Goal: Contribute content: Add original content to the website for others to see

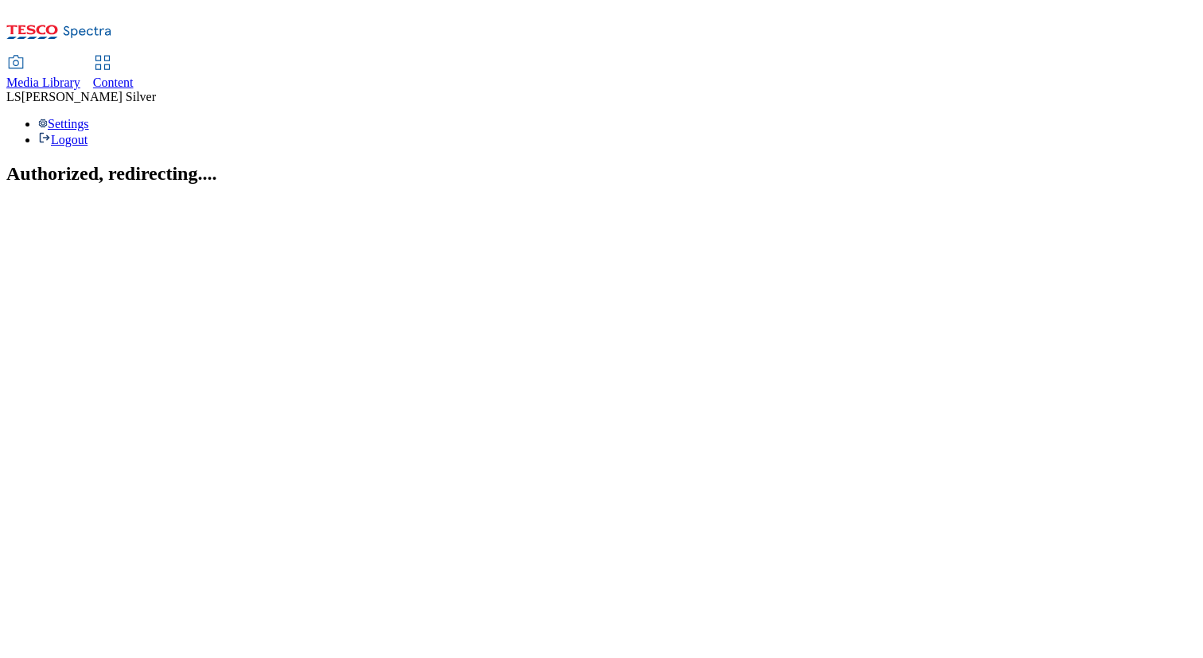
click at [80, 57] on link "Media Library" at bounding box center [43, 73] width 74 height 33
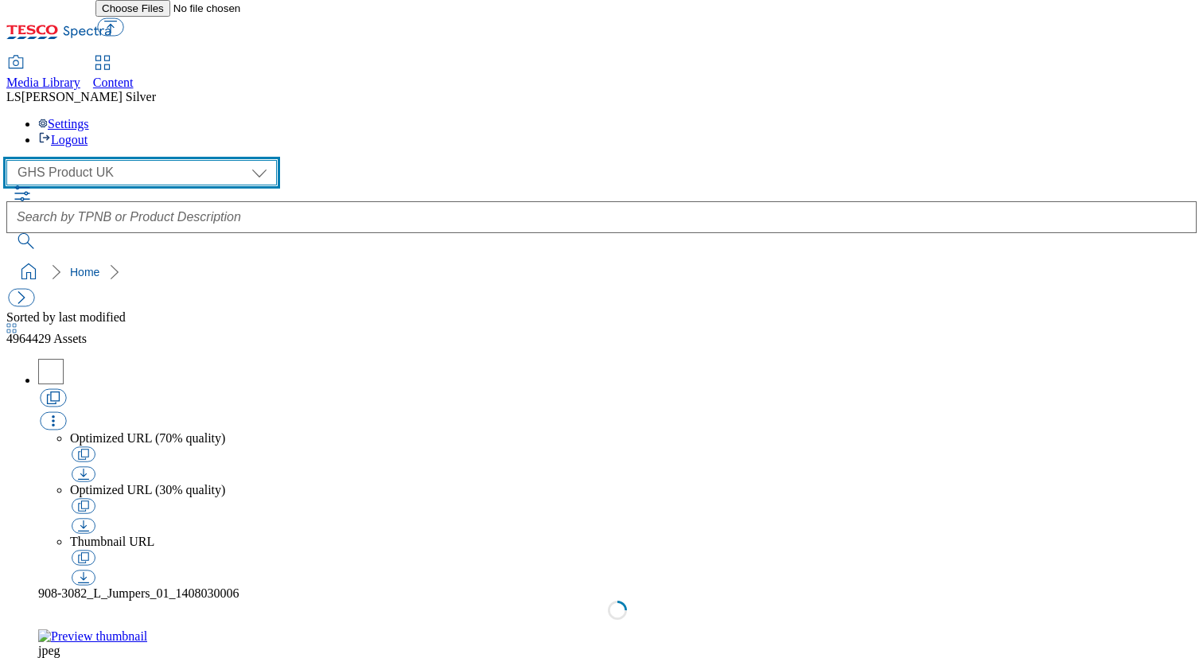
click at [132, 160] on select "GHS Marketing UK GHS Product UK" at bounding box center [141, 172] width 271 height 25
select select "flare-ghs-mktg"
click at [11, 160] on select "GHS Marketing UK GHS Product UK" at bounding box center [141, 172] width 271 height 25
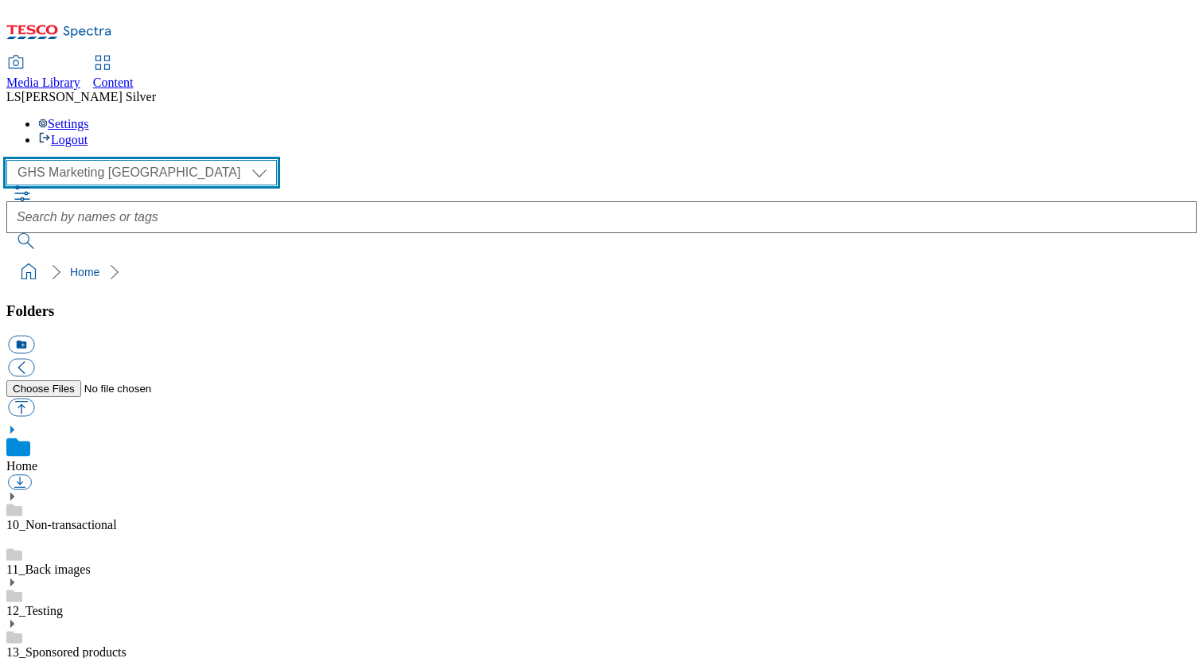
scroll to position [82, 0]
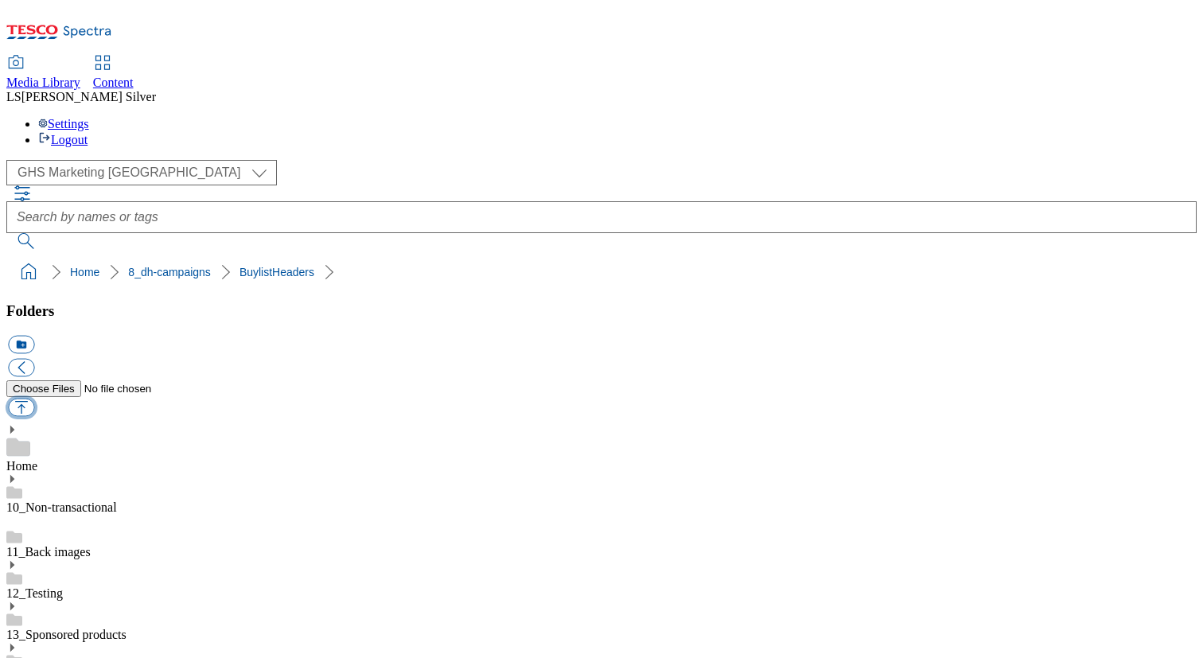
click at [34, 399] on button "button" at bounding box center [21, 408] width 26 height 18
type input "C:\fakepath\1759995099204-ad542194_Freja_Foods_LegoBrand_H_1184x333_V1.jpg"
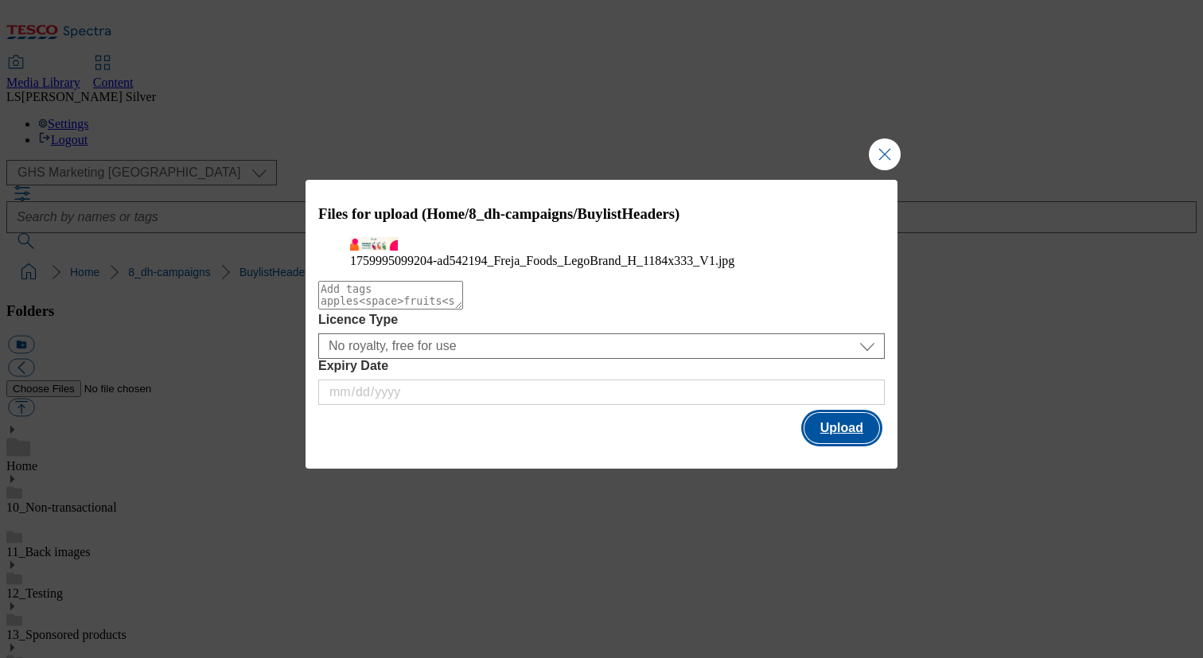
click at [823, 443] on button "Upload" at bounding box center [842, 428] width 75 height 30
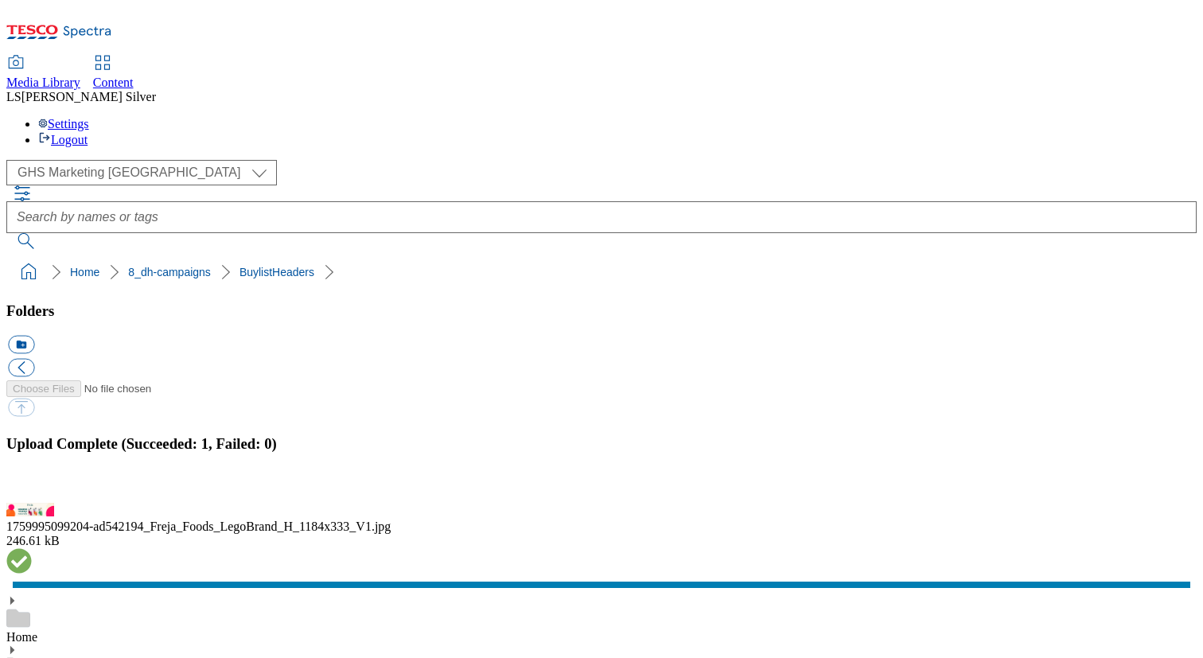
drag, startPoint x: 456, startPoint y: 380, endPoint x: 509, endPoint y: 378, distance: 53.3
copy div "ad542194"
click at [134, 76] on span "Content" at bounding box center [113, 83] width 41 height 14
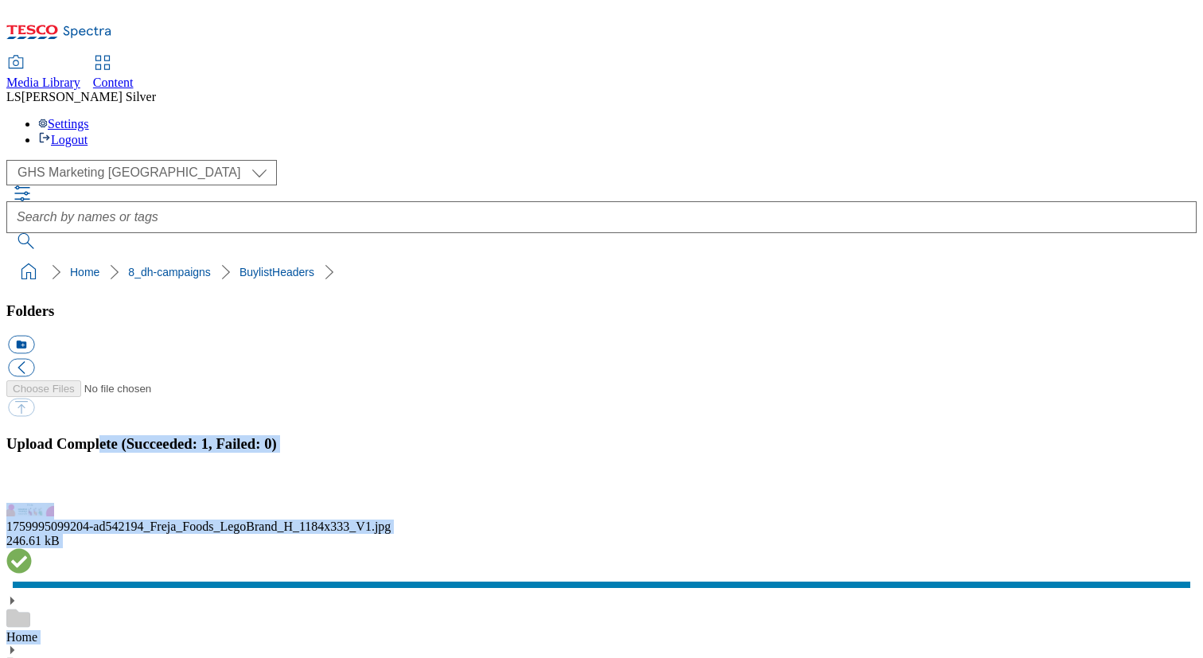
drag, startPoint x: 870, startPoint y: 325, endPoint x: 572, endPoint y: 296, distance: 299.0
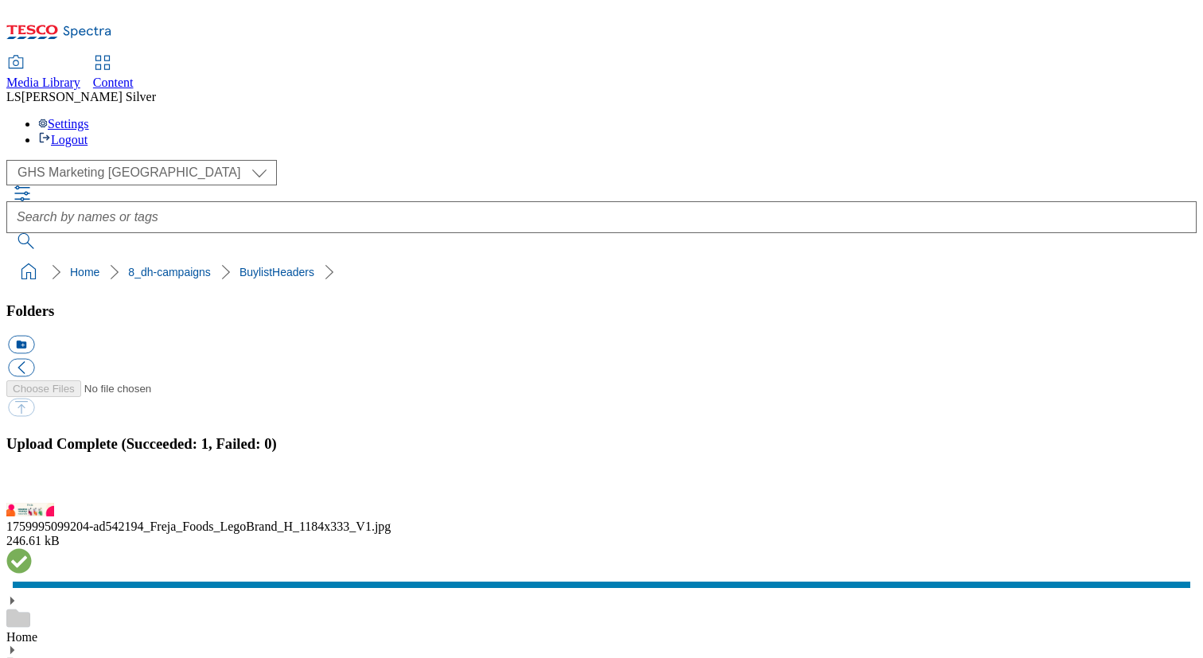
click at [512, 257] on ol "Home 8_dh-campaigns BuylistHeaders" at bounding box center [606, 272] width 1181 height 30
click at [299, 160] on div "( optional ) GHS Marketing UK GHS Product UK GHS Marketing UK" at bounding box center [601, 172] width 1190 height 25
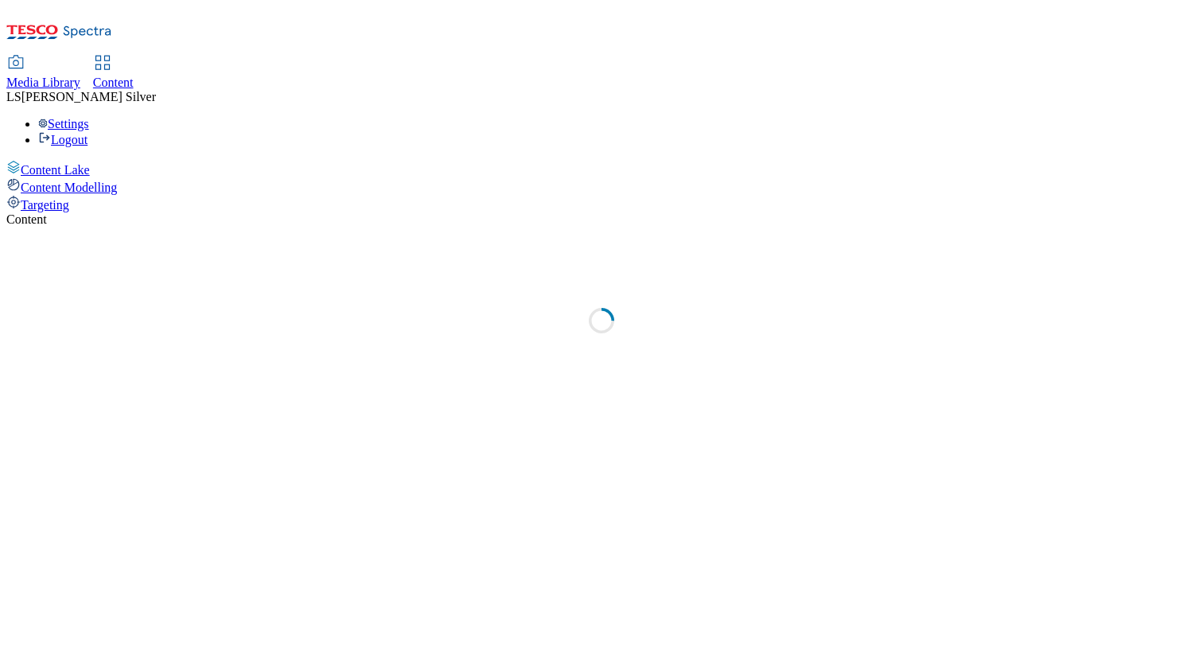
select select "ghs-[GEOGRAPHIC_DATA]"
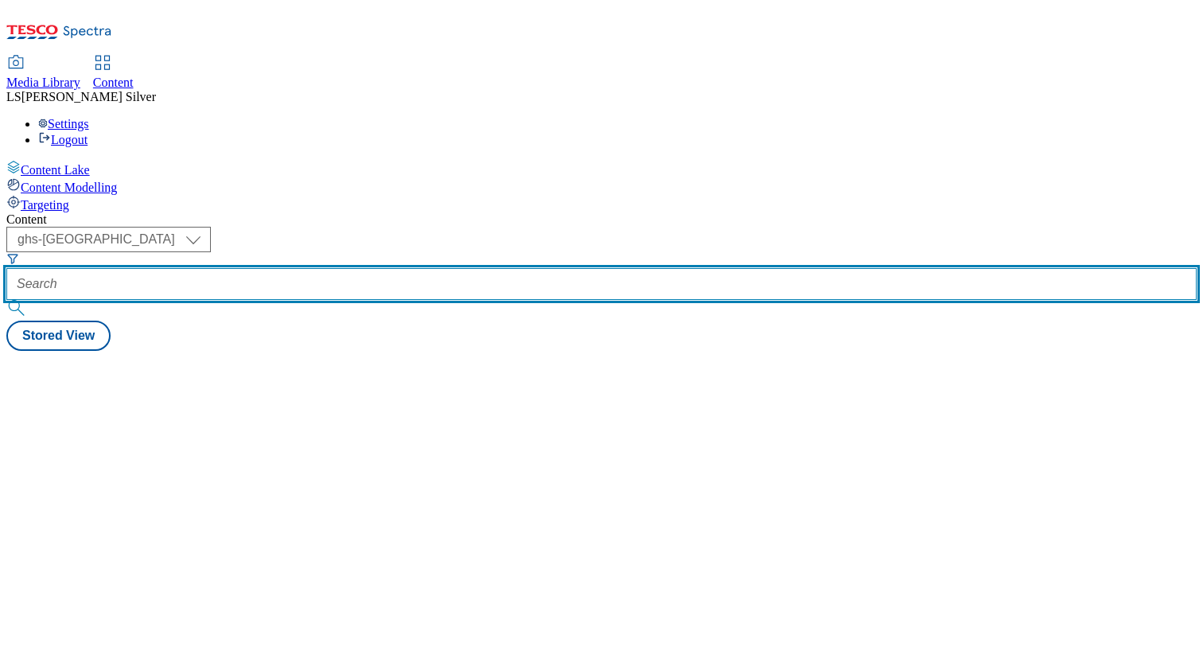
click at [358, 268] on input "text" at bounding box center [601, 284] width 1190 height 32
paste input "ad542194"
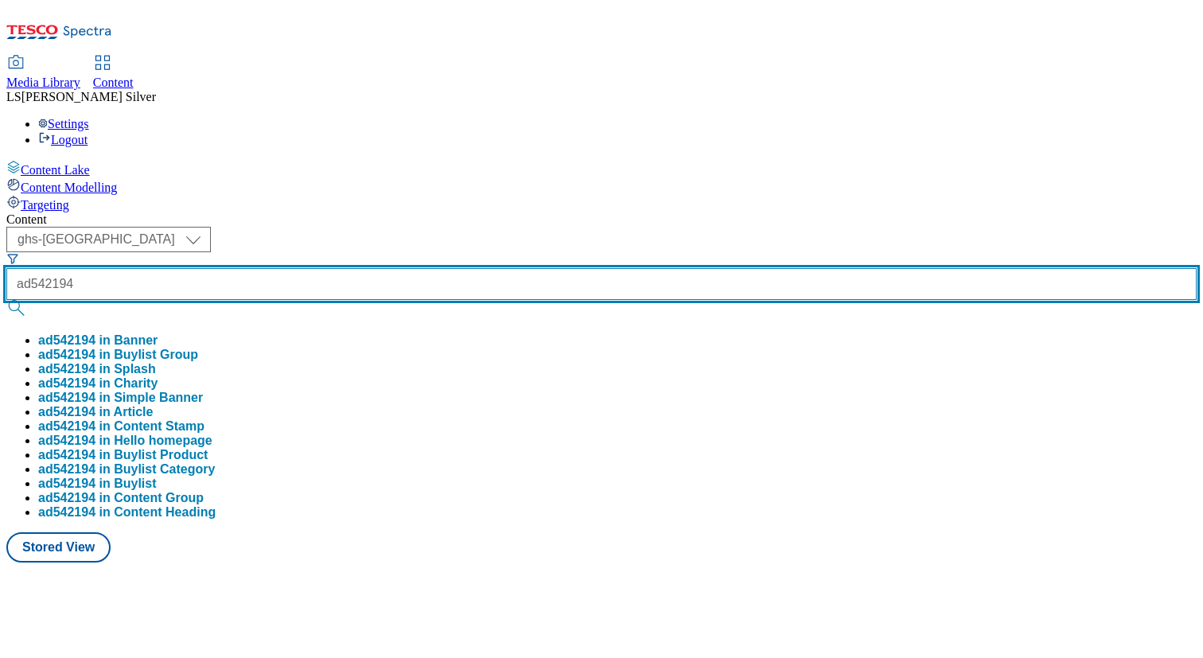
type input "ad542194"
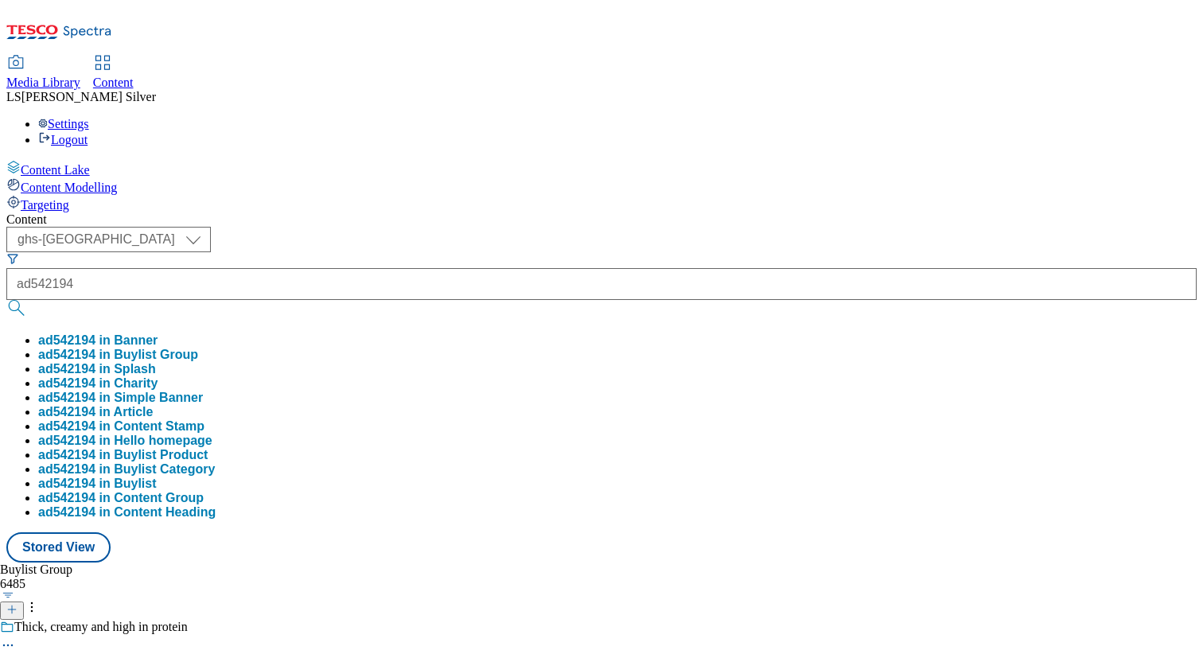
click at [198, 348] on button "ad542194 in Buylist Group" at bounding box center [118, 355] width 160 height 14
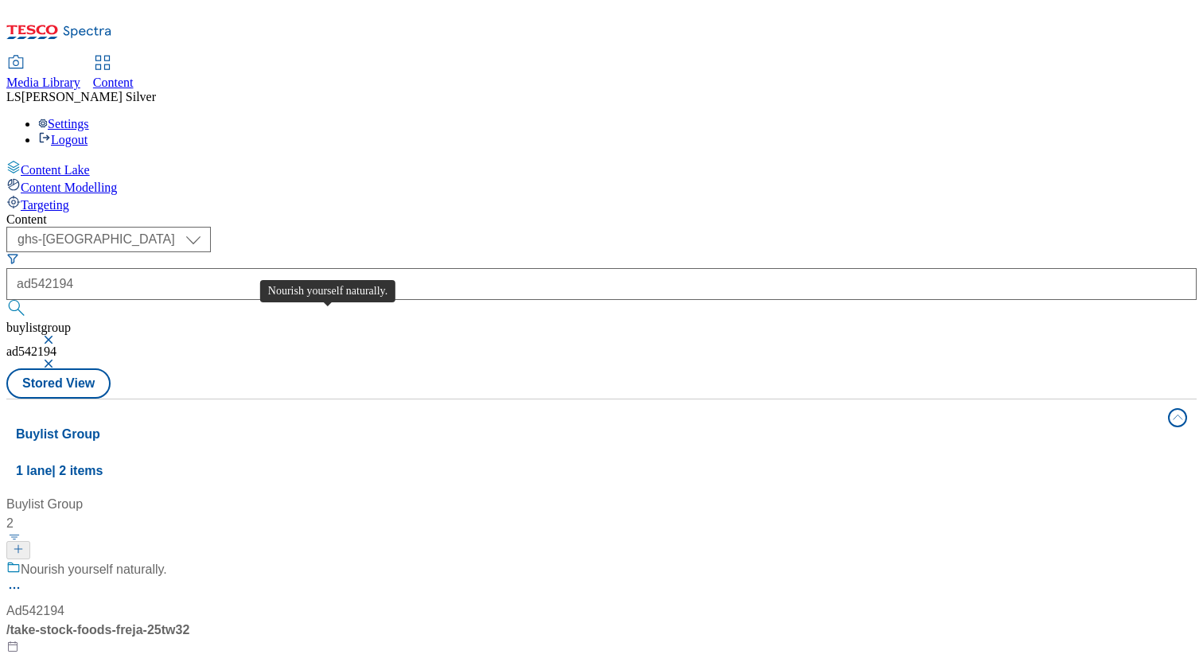
click at [167, 560] on div "Nourish yourself naturally." at bounding box center [94, 569] width 146 height 19
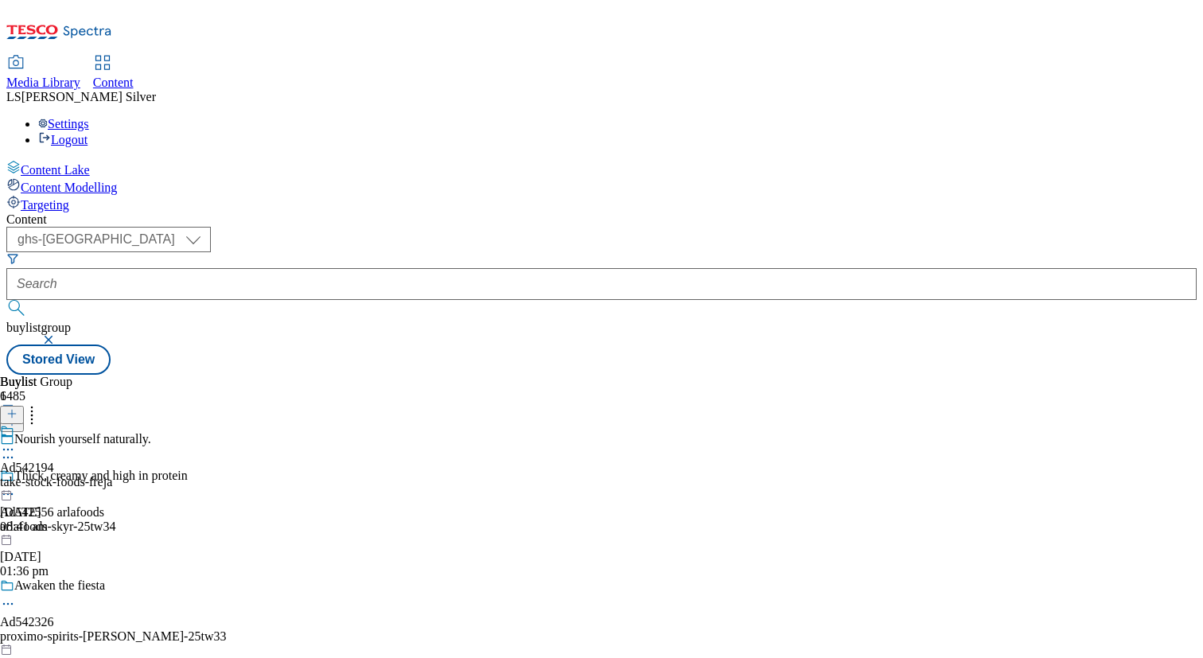
click at [16, 442] on icon at bounding box center [8, 450] width 16 height 16
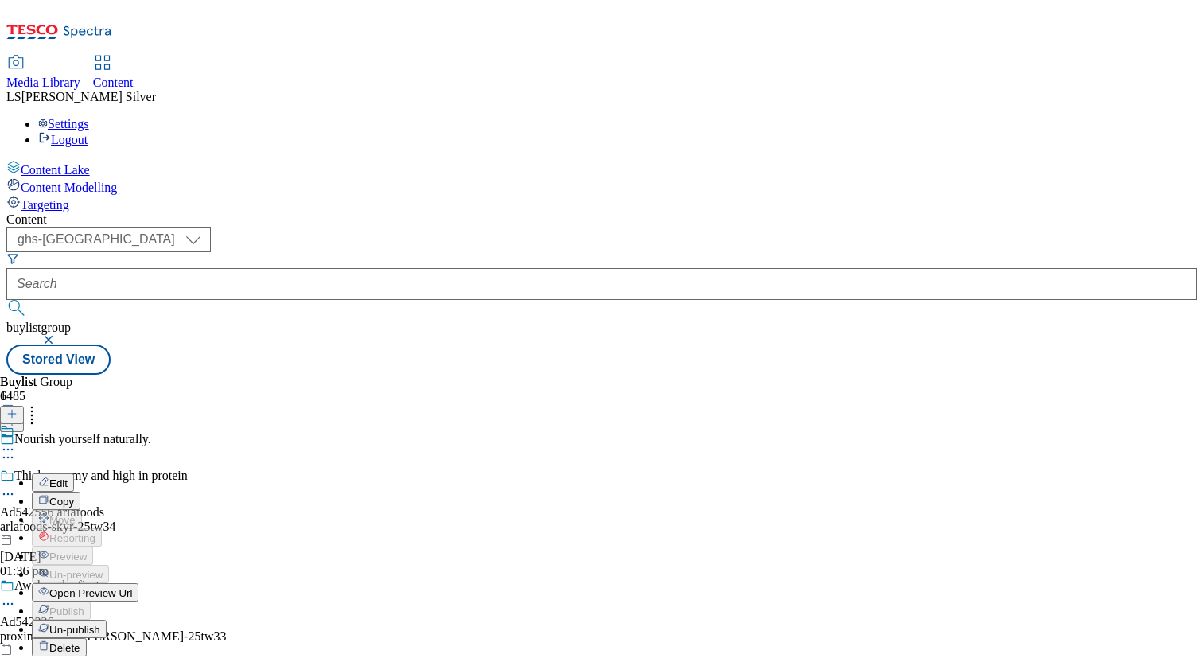
click at [68, 477] on span "Edit" at bounding box center [58, 483] width 18 height 12
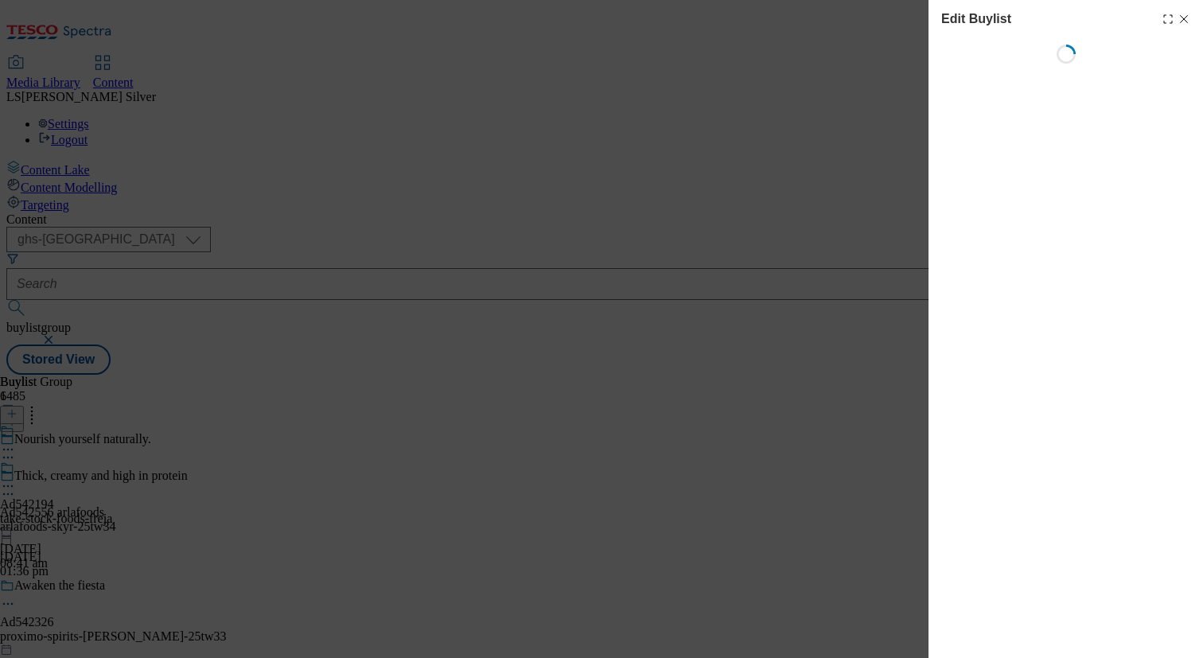
select select "tactical"
select select "supplier funded short term 1-3 weeks"
select select "dunnhumby"
select select "Banner"
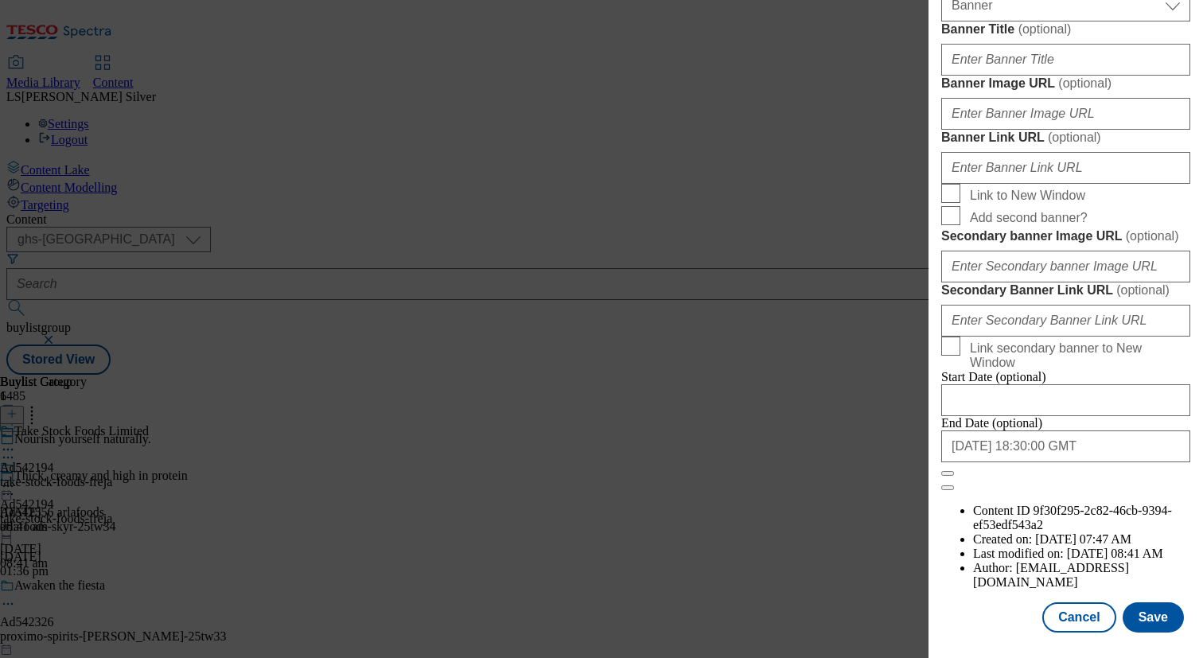
scroll to position [1202, 0]
click at [992, 130] on input "Banner Image URL ( optional )" at bounding box center [1065, 114] width 249 height 32
paste input "[URL][DOMAIN_NAME]"
type input "[URL][DOMAIN_NAME]"
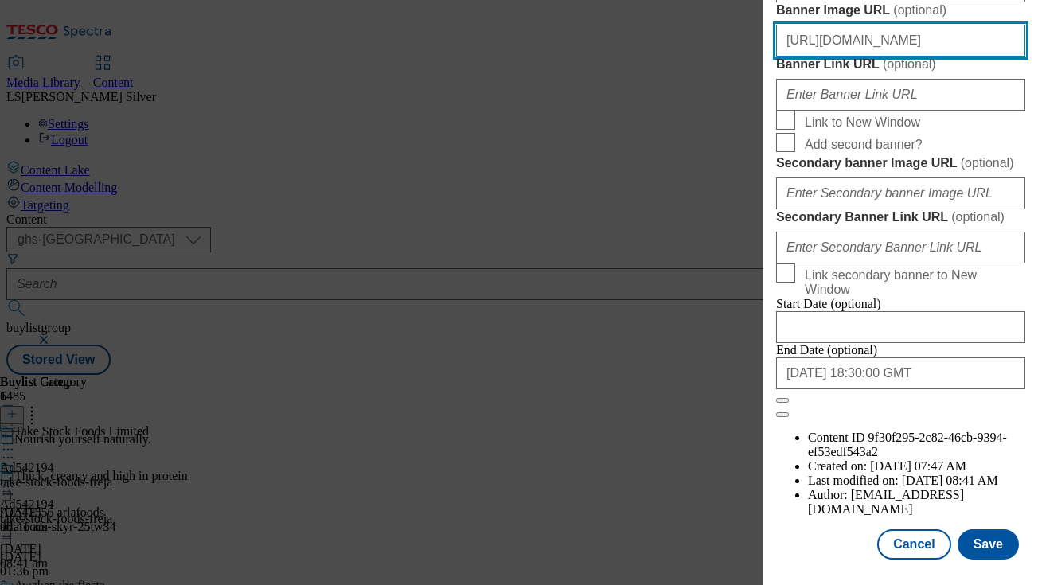
scroll to position [1719, 0]
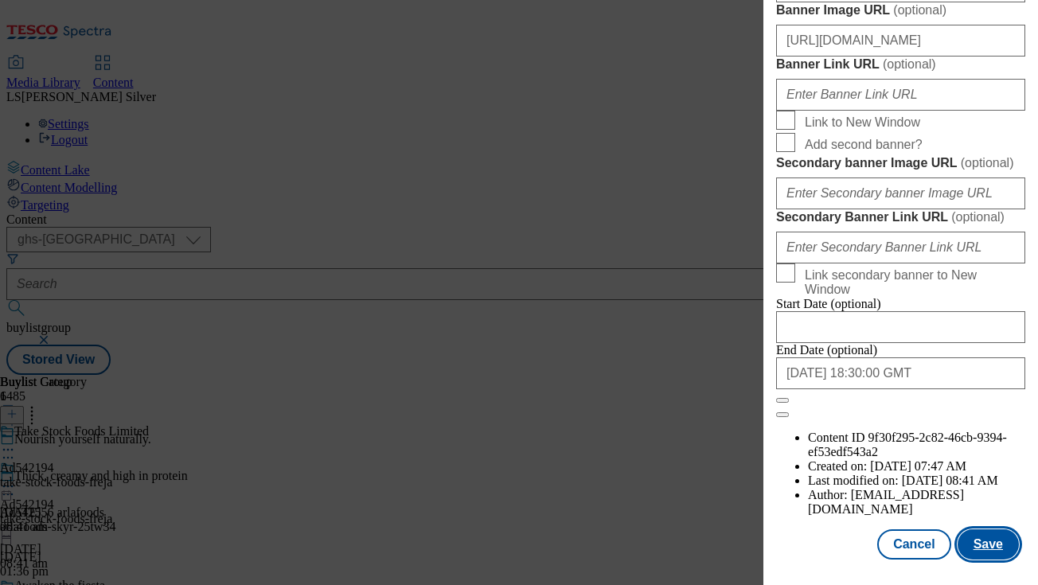
click at [995, 547] on button "Save" at bounding box center [987, 544] width 61 height 30
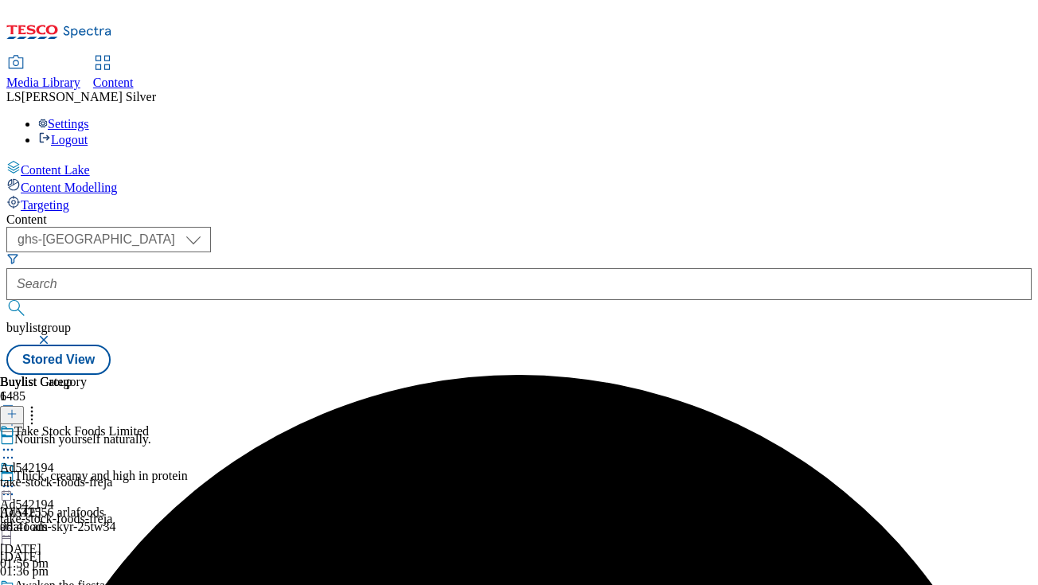
click at [16, 478] on icon at bounding box center [8, 486] width 16 height 16
click at [87, 587] on span "Preview" at bounding box center [67, 593] width 37 height 12
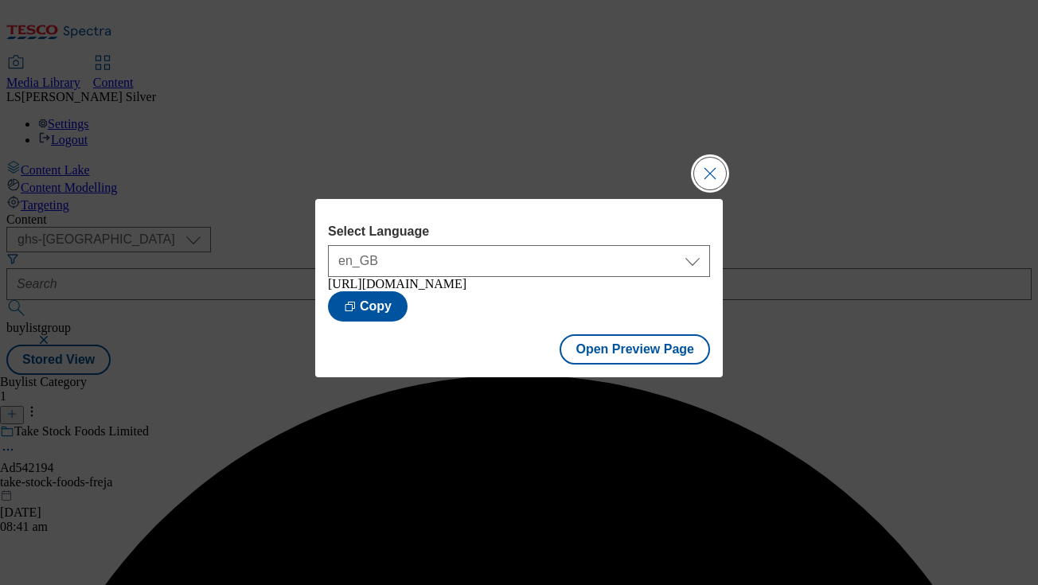
click at [699, 158] on button "Close Modal" at bounding box center [710, 174] width 32 height 32
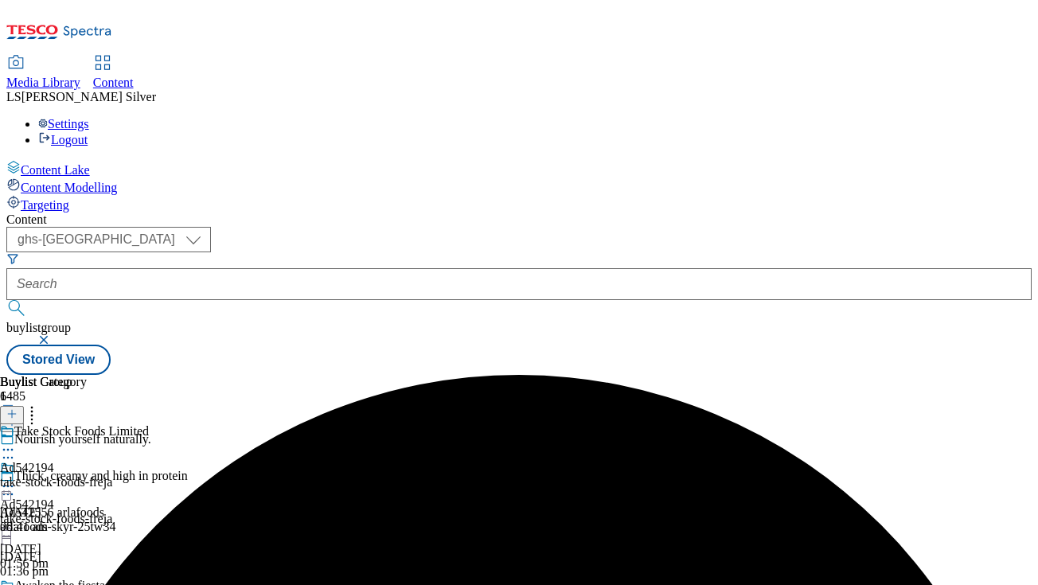
click at [16, 478] on icon at bounding box center [8, 486] width 16 height 16
click at [598, 212] on div "Content ( optional ) ghs-roi ghs-[GEOGRAPHIC_DATA] ghs-uk buylistgroup Stored V…" at bounding box center [518, 293] width 1025 height 162
click at [541, 212] on div "Content ( optional ) ghs-roi ghs-[GEOGRAPHIC_DATA] ghs-uk buylistgroup Stored V…" at bounding box center [518, 293] width 1025 height 162
